Goal: Information Seeking & Learning: Learn about a topic

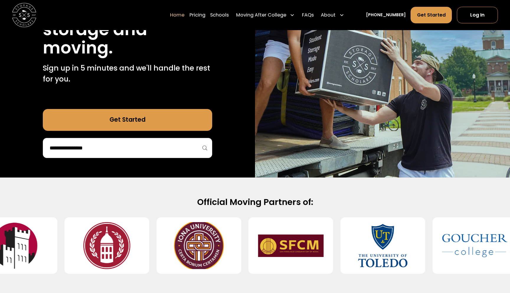
scroll to position [150, 0]
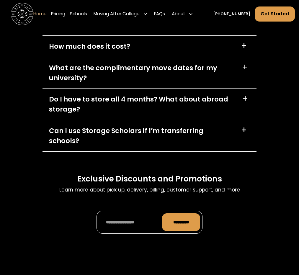
scroll to position [1668, 0]
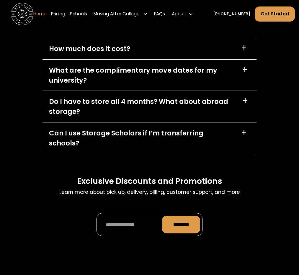
click at [247, 48] on div "+" at bounding box center [245, 48] width 9 height 9
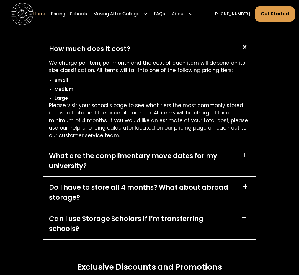
click at [247, 48] on div "+" at bounding box center [244, 47] width 11 height 11
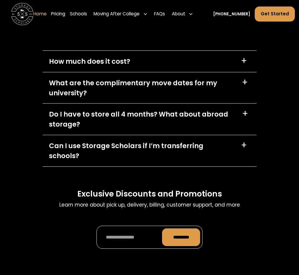
scroll to position [1654, 0]
